Goal: Task Accomplishment & Management: Complete application form

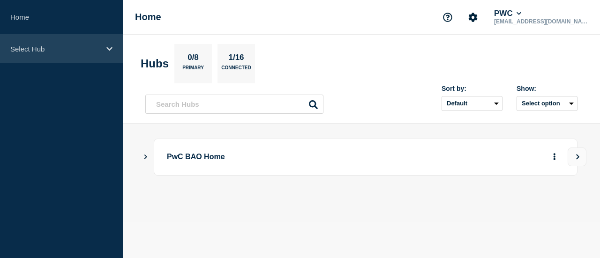
click at [52, 48] on p "Select Hub" at bounding box center [55, 49] width 90 height 8
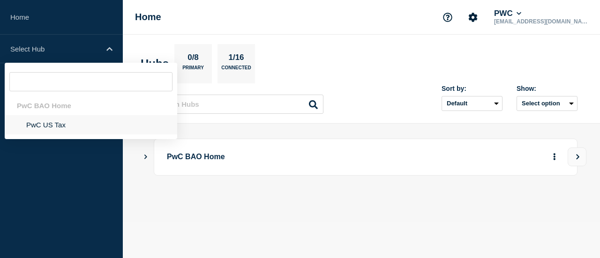
click at [67, 125] on li "PwC US Tax" at bounding box center [91, 124] width 172 height 19
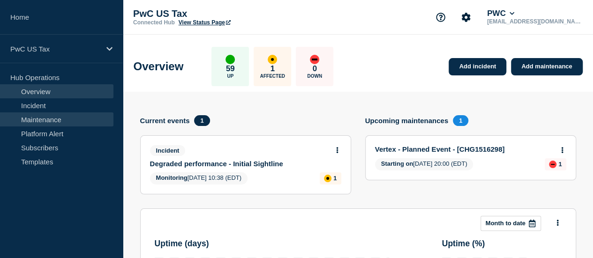
click at [31, 117] on link "Maintenance" at bounding box center [56, 119] width 113 height 14
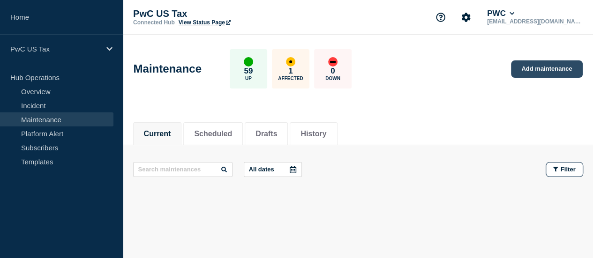
click at [529, 66] on link "Add maintenance" at bounding box center [546, 68] width 71 height 17
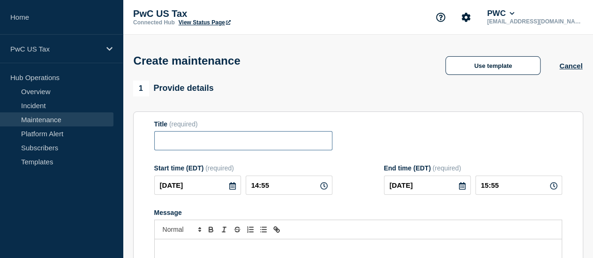
click at [284, 136] on input "Title" at bounding box center [243, 140] width 178 height 19
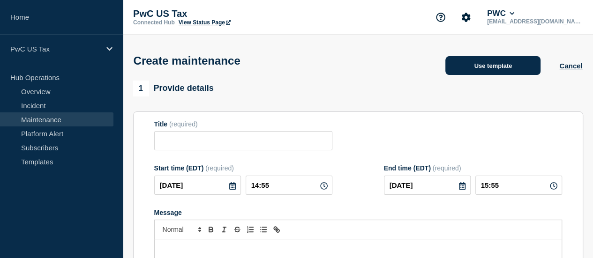
click at [532, 74] on button "Use template" at bounding box center [492, 65] width 95 height 19
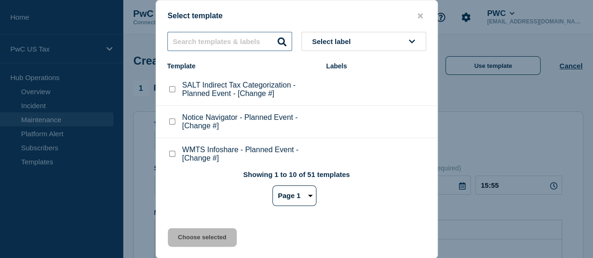
click at [243, 47] on input "text" at bounding box center [229, 41] width 125 height 19
type input "indirect"
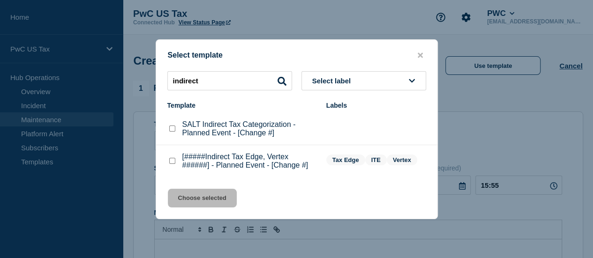
click at [169, 160] on checkbox"] "[#####Indirect Tax Edge, Vertex ######] - Planned Event - [Change #] checkbox" at bounding box center [172, 161] width 6 height 6
checkbox checkbox"] "true"
click at [216, 202] on button "Choose selected" at bounding box center [202, 198] width 69 height 19
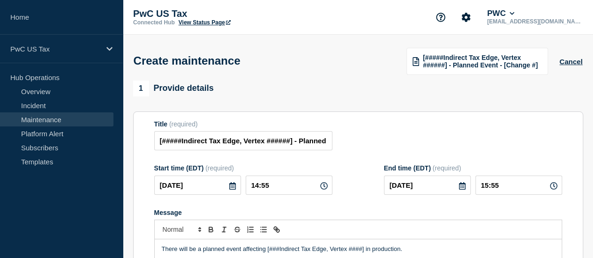
scroll to position [64, 0]
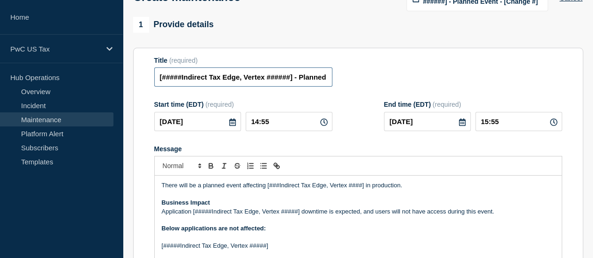
drag, startPoint x: 245, startPoint y: 81, endPoint x: 299, endPoint y: 80, distance: 53.9
click at [299, 80] on input "[#####Indirect Tax Edge, Vertex ######] - Planned Event - [Change #]" at bounding box center [243, 76] width 178 height 19
drag, startPoint x: 186, startPoint y: 82, endPoint x: 154, endPoint y: 79, distance: 32.5
click at [154, 79] on input "[#####Indirect Tax Edge - Planned Event - [Change #]" at bounding box center [243, 76] width 178 height 19
type input "Indirect Tax Edge - Planned Event - [Change #]"
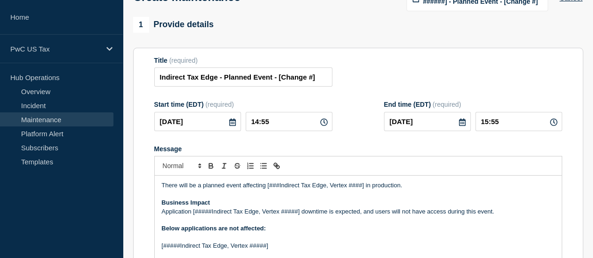
click at [229, 123] on icon at bounding box center [232, 122] width 7 height 7
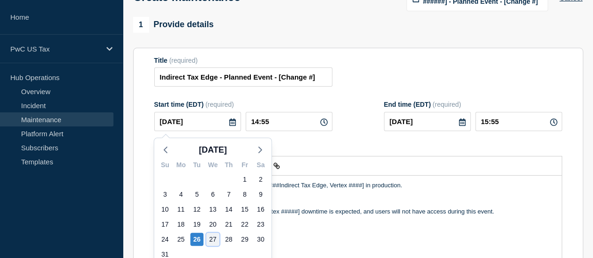
click at [210, 242] on div "27" at bounding box center [212, 239] width 13 height 13
type input "[DATE]"
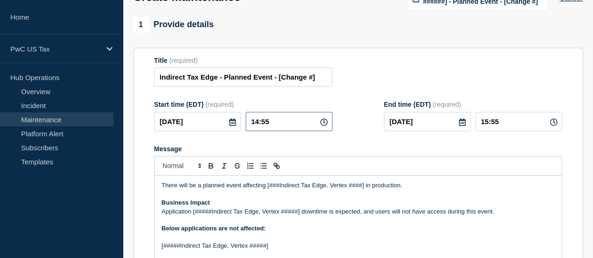
click at [262, 125] on input "14:55" at bounding box center [289, 121] width 87 height 19
click at [260, 125] on input "14:55" at bounding box center [289, 121] width 87 height 19
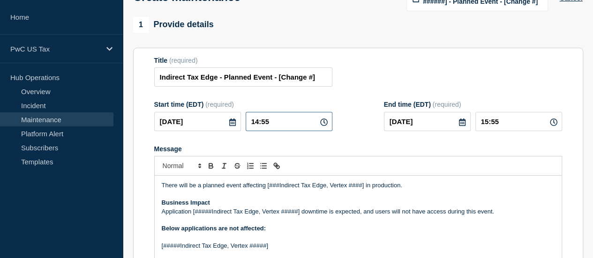
click at [260, 125] on input "14:55" at bounding box center [289, 121] width 87 height 19
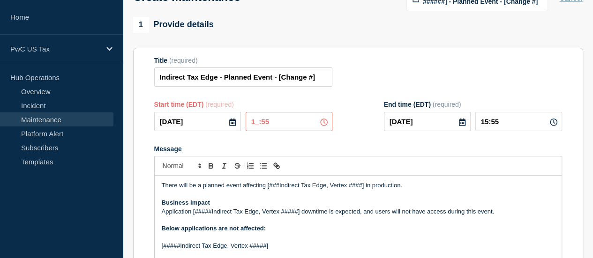
type input "19:55"
type input "20:55"
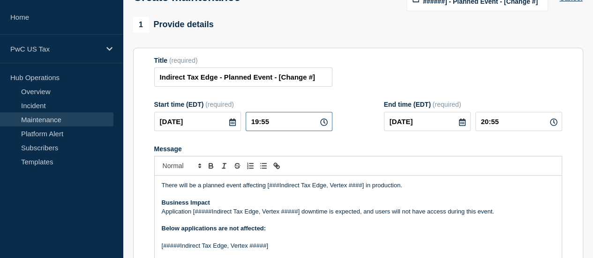
click at [266, 124] on input "19:55" at bounding box center [289, 121] width 87 height 19
type input "19:00"
click at [490, 124] on input "20:00" at bounding box center [518, 121] width 87 height 19
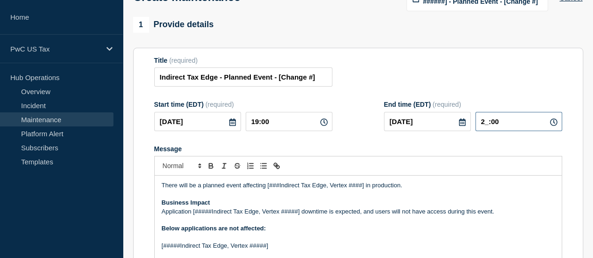
type input "21:00"
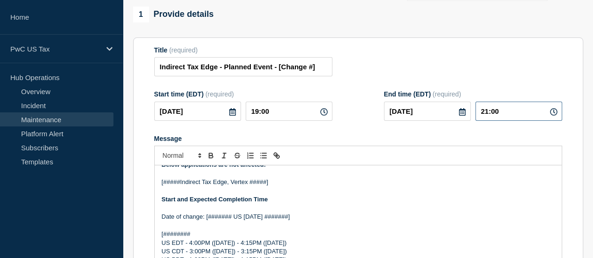
scroll to position [65, 0]
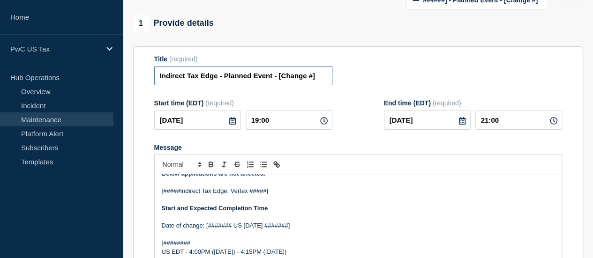
click at [287, 77] on input "Indirect Tax Edge - Planned Event - [Change #]" at bounding box center [243, 75] width 178 height 19
click at [316, 78] on input "Indirect Tax Edge - Planned Event - Change #]" at bounding box center [243, 75] width 178 height 19
paste input "CHG1516574"
type input "Indirect Tax Edge - Planned Event - Change CHG1516574"
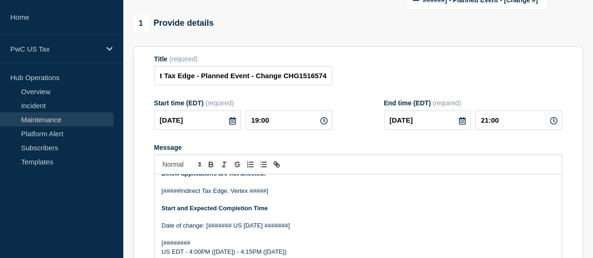
scroll to position [0, 0]
click at [352, 73] on div "Title (required) Indirect Tax Edge - Planned Event - Change CHG1516574" at bounding box center [358, 70] width 408 height 30
click at [315, 77] on input "Indirect Tax Edge - Planned Event - Change CHG1516574" at bounding box center [243, 75] width 178 height 19
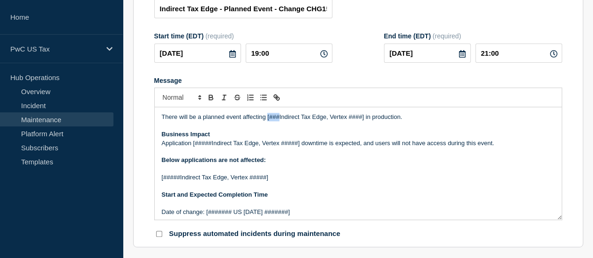
drag, startPoint x: 267, startPoint y: 120, endPoint x: 277, endPoint y: 121, distance: 10.4
click at [277, 121] on p "There will be a planned event affecting [###Indirect Tax Edge, Vertex ####] in …" at bounding box center [358, 117] width 393 height 8
drag, startPoint x: 314, startPoint y: 118, endPoint x: 352, endPoint y: 121, distance: 38.5
click at [352, 121] on p "There will be a planned event affecting Indirect Tax Edge, Vertex ####] in prod…" at bounding box center [358, 117] width 393 height 8
click at [212, 146] on p "Application [#####Indirect Tax Edge, Vertex #####] downtime is expected, and us…" at bounding box center [358, 143] width 393 height 8
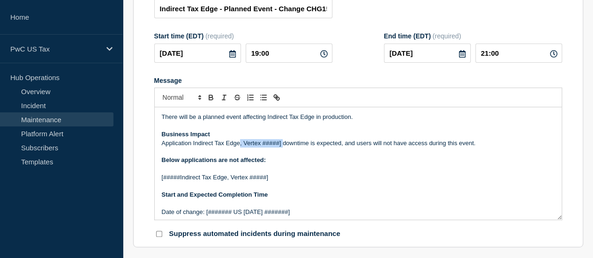
drag, startPoint x: 239, startPoint y: 145, endPoint x: 282, endPoint y: 148, distance: 42.2
click at [282, 148] on p "Application Indirect Tax Edge, Vertex #####] downtime is expected, and users wi…" at bounding box center [358, 143] width 393 height 8
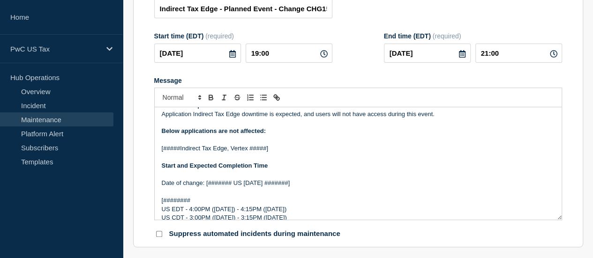
scroll to position [33, 0]
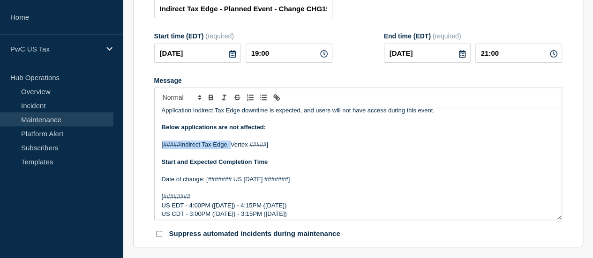
drag, startPoint x: 231, startPoint y: 148, endPoint x: 159, endPoint y: 147, distance: 71.2
click at [159, 147] on div "There will be a planned event affecting Indirect Tax Edge in production. Busine…" at bounding box center [358, 163] width 407 height 112
click at [206, 148] on p "Vertex #####]" at bounding box center [358, 145] width 393 height 8
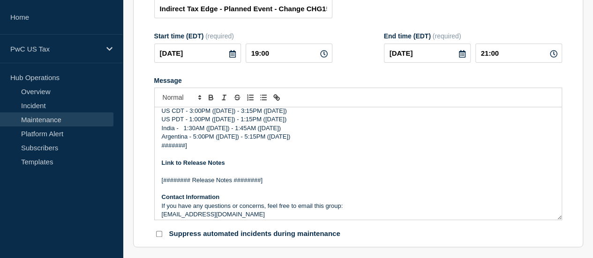
scroll to position [140, 0]
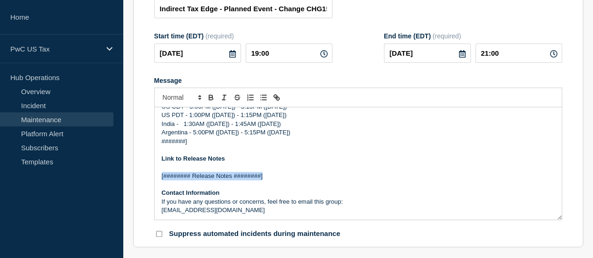
drag, startPoint x: 264, startPoint y: 179, endPoint x: 155, endPoint y: 177, distance: 109.2
click at [155, 177] on div "There will be a planned event affecting Indirect Tax Edge in production. Busine…" at bounding box center [358, 163] width 407 height 112
drag, startPoint x: 316, startPoint y: 179, endPoint x: 156, endPoint y: 177, distance: 160.8
click at [156, 177] on div "There will be a planned event affecting Indirect Tax Edge in production. Busine…" at bounding box center [358, 163] width 407 height 112
drag, startPoint x: 314, startPoint y: 178, endPoint x: 149, endPoint y: 179, distance: 165.0
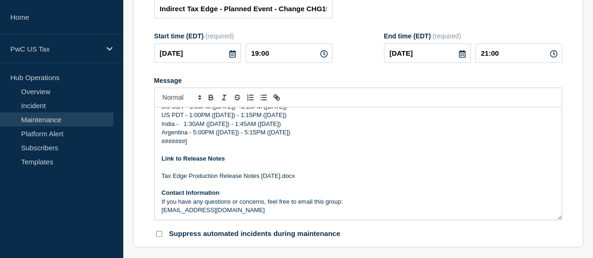
click at [149, 179] on section "Title (required) Indirect Tax Edge - Planned Event - Change CHG1516574 Start ti…" at bounding box center [358, 113] width 450 height 269
click at [276, 97] on icon "Toggle link" at bounding box center [275, 96] width 3 height 3
type input "Tax Edge Production Release Notes [DATE].docx"
click at [264, 161] on input "Tax Edge Production Release Notes [DATE].docx" at bounding box center [241, 159] width 80 height 12
paste input "https://pwc.sharepoint.com/:w:/s/IndirectTaxEdge-TaxEdge-Devonly/EcCF0kd8RNJGqo…"
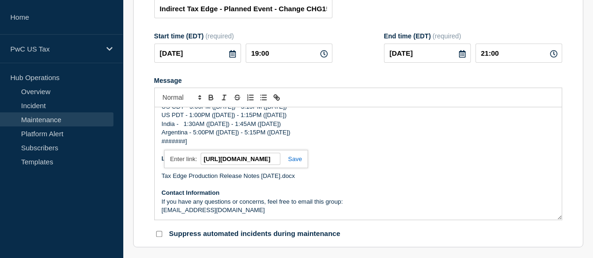
scroll to position [0, 424]
type input "https://pwc.sharepoint.com/:w:/s/IndirectTaxEdge-TaxEdge-Devonly/EcCF0kd8RNJGqo…"
click at [294, 160] on link at bounding box center [291, 159] width 22 height 7
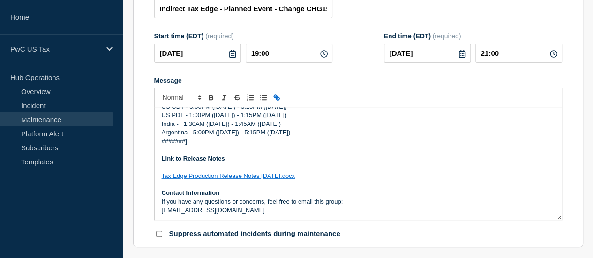
click at [344, 163] on p "Link to Release Notes" at bounding box center [358, 159] width 393 height 8
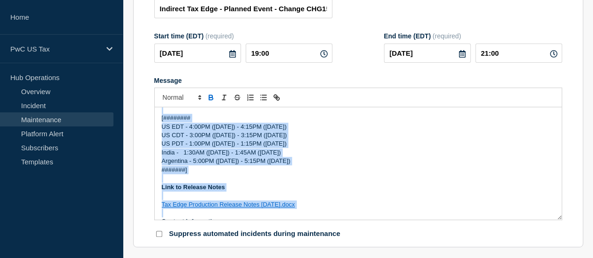
scroll to position [114, 0]
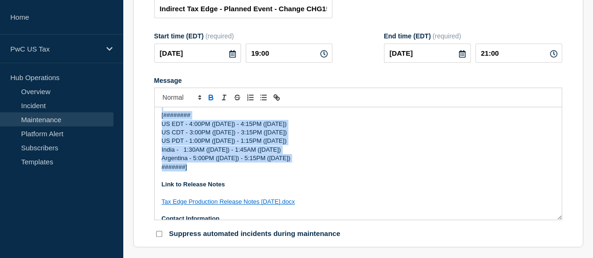
drag, startPoint x: 206, startPoint y: 154, endPoint x: 288, endPoint y: 172, distance: 83.9
click at [288, 172] on div "There will be a planned event affecting Indirect Tax Edge in production. Busine…" at bounding box center [358, 163] width 407 height 112
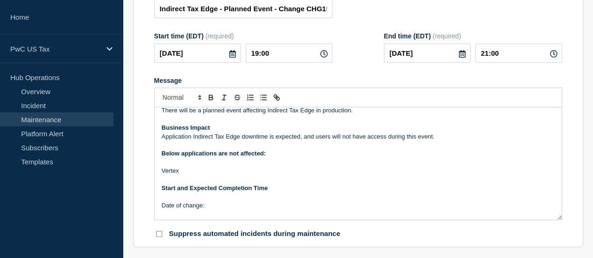
scroll to position [13, 0]
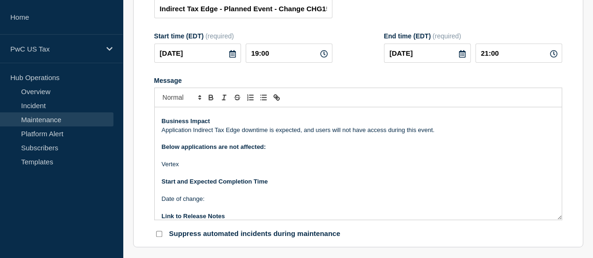
drag, startPoint x: 220, startPoint y: 214, endPoint x: 143, endPoint y: 214, distance: 76.4
click at [143, 214] on section "Title (required) Indirect Tax Edge - Planned Event - Change CHG1516574 Start ti…" at bounding box center [358, 113] width 450 height 269
drag, startPoint x: 211, startPoint y: 197, endPoint x: 158, endPoint y: 201, distance: 53.1
click at [158, 201] on div "There will be a planned event affecting Indirect Tax Edge in production. Busine…" at bounding box center [358, 163] width 407 height 112
drag, startPoint x: 209, startPoint y: 200, endPoint x: 151, endPoint y: 196, distance: 58.7
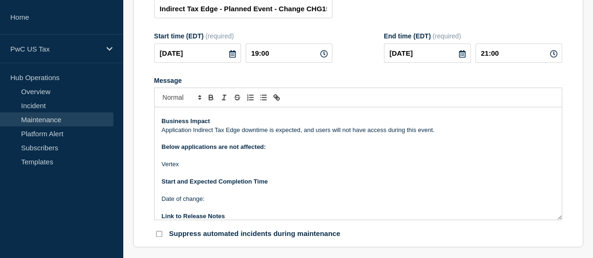
click at [151, 196] on section "Title (required) Indirect Tax Edge - Planned Event - Change CHG1516574 Start ti…" at bounding box center [358, 113] width 450 height 269
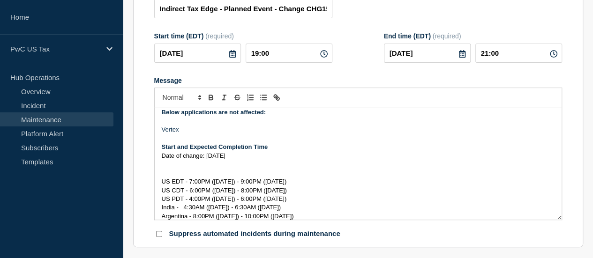
click at [275, 151] on p "Start and Expected Completion Time" at bounding box center [358, 147] width 393 height 8
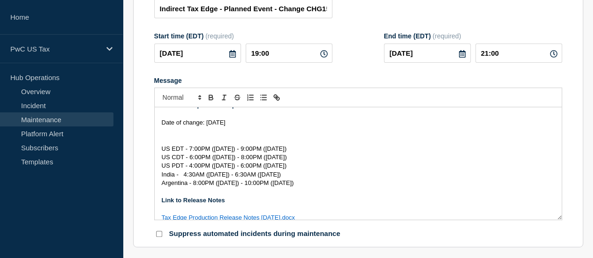
scroll to position [91, 0]
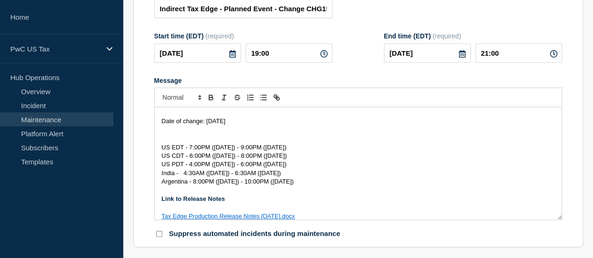
click at [225, 123] on span "Date of change: Wednesday July 30th, 2025" at bounding box center [194, 121] width 64 height 7
click at [225, 124] on span "Date of change: Wednesday July 30th, 2025" at bounding box center [194, 121] width 64 height 7
click at [225, 124] on span "Date of change: Wednesday Aug 30th, 2025" at bounding box center [194, 121] width 64 height 7
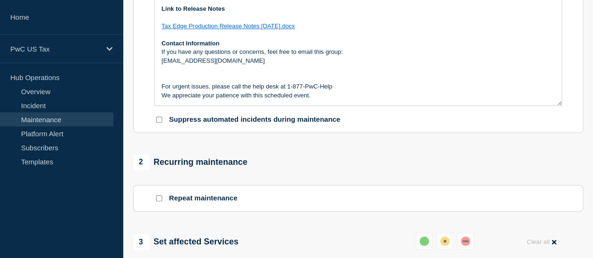
scroll to position [302, 0]
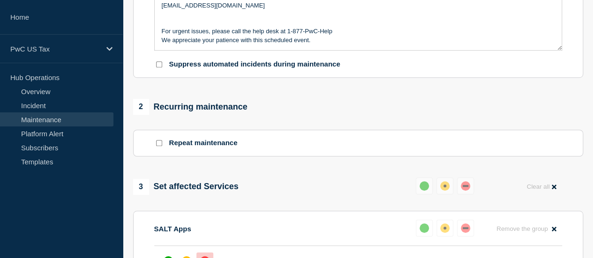
click at [159, 66] on input "Suppress automated incidents during maintenance" at bounding box center [159, 64] width 6 height 6
checkbox input "true"
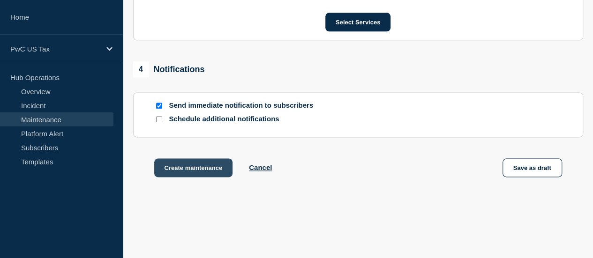
scroll to position [584, 0]
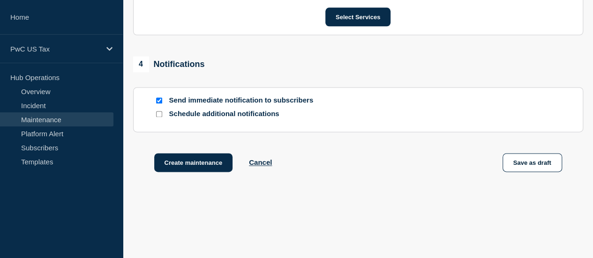
click at [157, 116] on input "Schedule additional notifications" at bounding box center [159, 114] width 6 height 6
checkbox input "true"
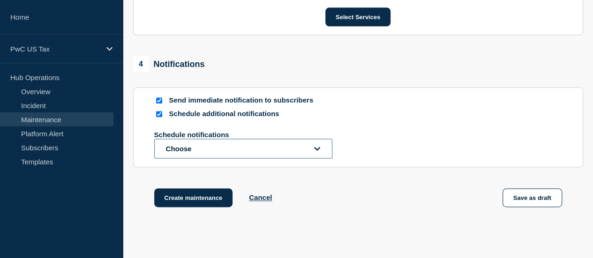
click at [213, 147] on button "Choose" at bounding box center [243, 149] width 178 height 20
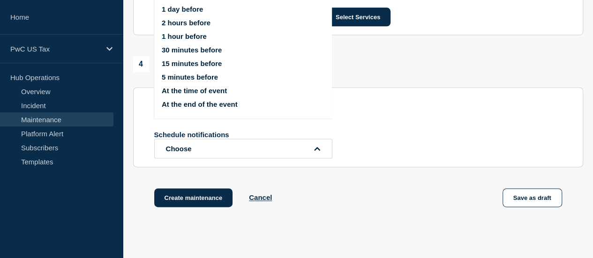
scroll to position [513, 0]
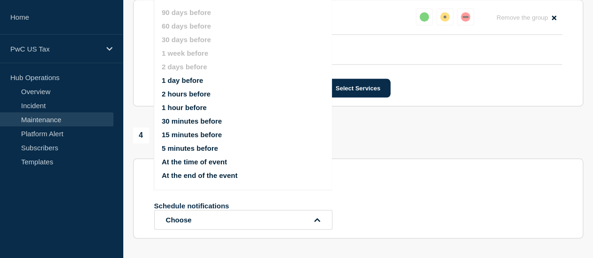
click at [187, 81] on button "1 day before" at bounding box center [182, 80] width 41 height 8
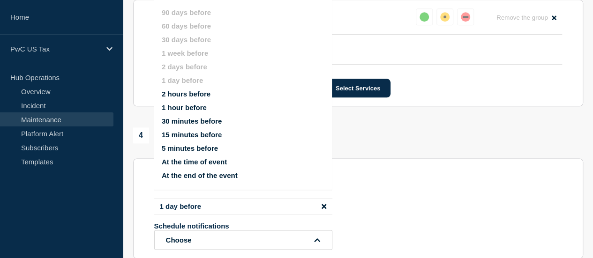
click at [191, 109] on button "1 hour before" at bounding box center [184, 108] width 45 height 8
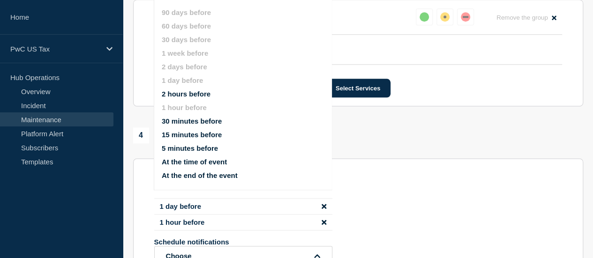
click at [206, 160] on button "At the time of event" at bounding box center [194, 162] width 65 height 8
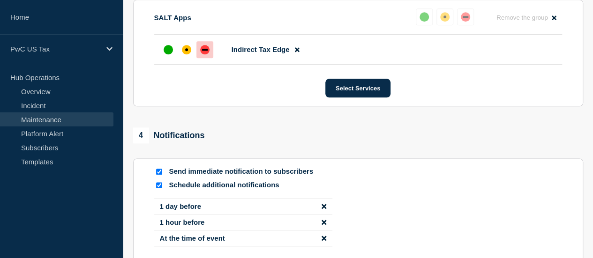
click at [453, 178] on section "Send immediate notification to subscribers Schedule additional notifications 1 …" at bounding box center [358, 210] width 450 height 105
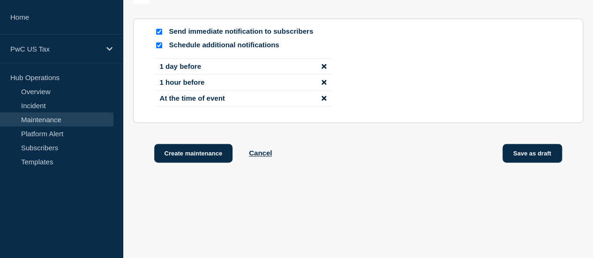
click at [528, 150] on button "Save as draft" at bounding box center [532, 153] width 60 height 19
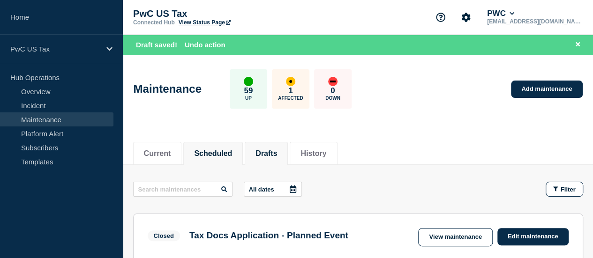
scroll to position [131, 0]
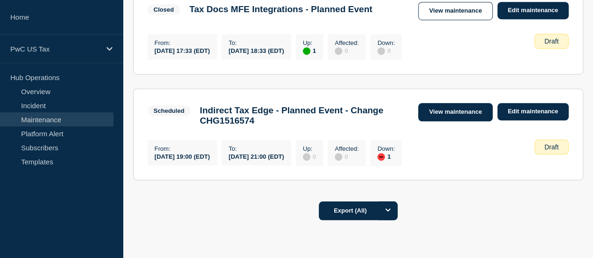
scroll to position [309, 0]
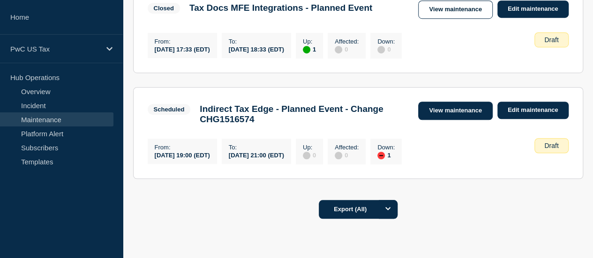
click at [482, 111] on link "View maintenance" at bounding box center [455, 111] width 74 height 18
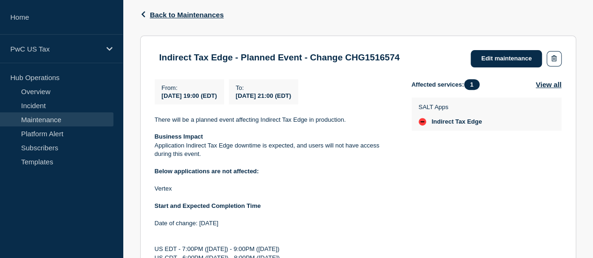
scroll to position [104, 0]
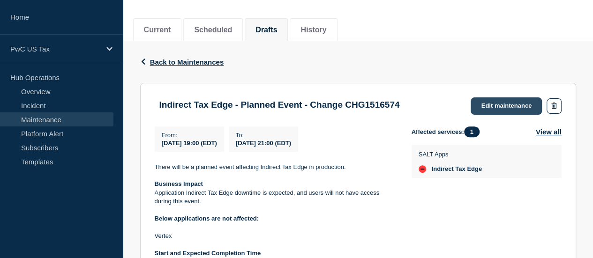
click at [495, 99] on link "Edit maintenance" at bounding box center [506, 105] width 71 height 17
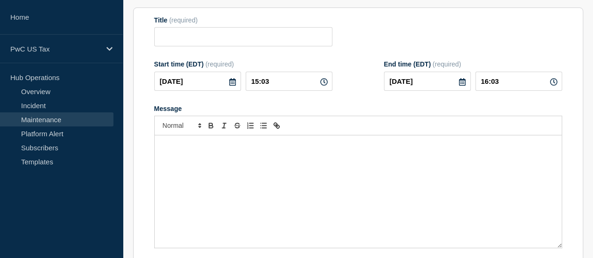
type input "Indirect Tax Edge - Planned Event - Change CHG1516574"
type input "[DATE]"
type input "19:00"
type input "[DATE]"
type input "21:00"
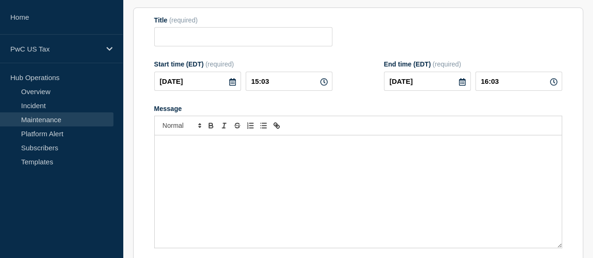
checkbox input "true"
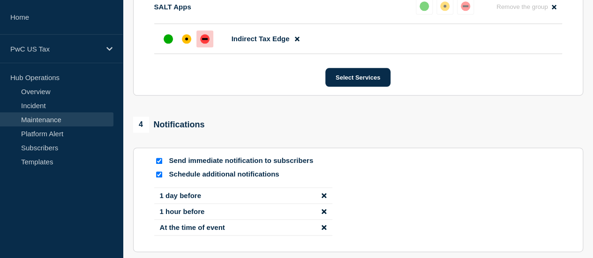
scroll to position [636, 0]
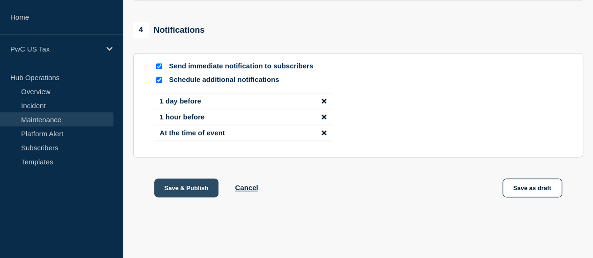
click at [195, 187] on button "Save & Publish" at bounding box center [186, 188] width 65 height 19
